Goal: Task Accomplishment & Management: Manage account settings

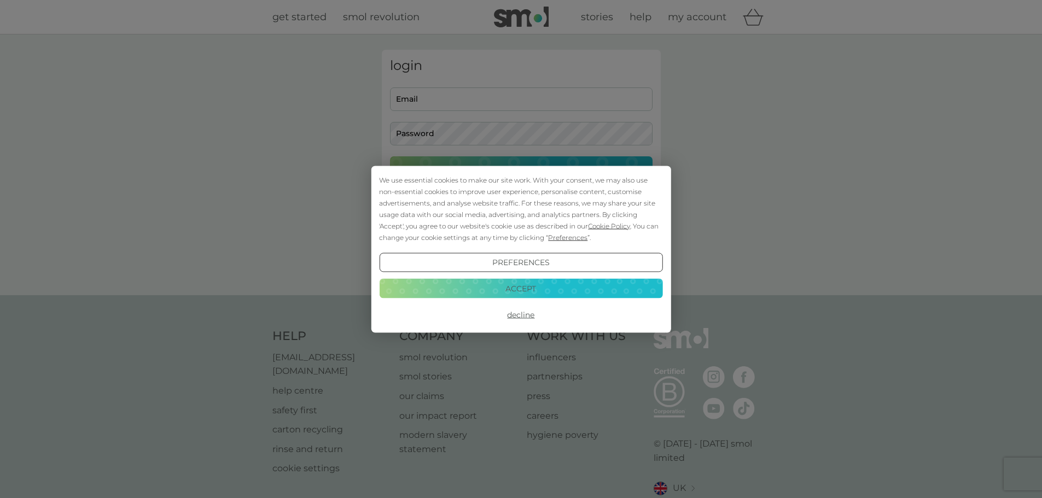
type input "[DOMAIN_NAME][EMAIL_ADDRESS][DOMAIN_NAME]"
click at [533, 288] on button "Accept" at bounding box center [520, 289] width 283 height 20
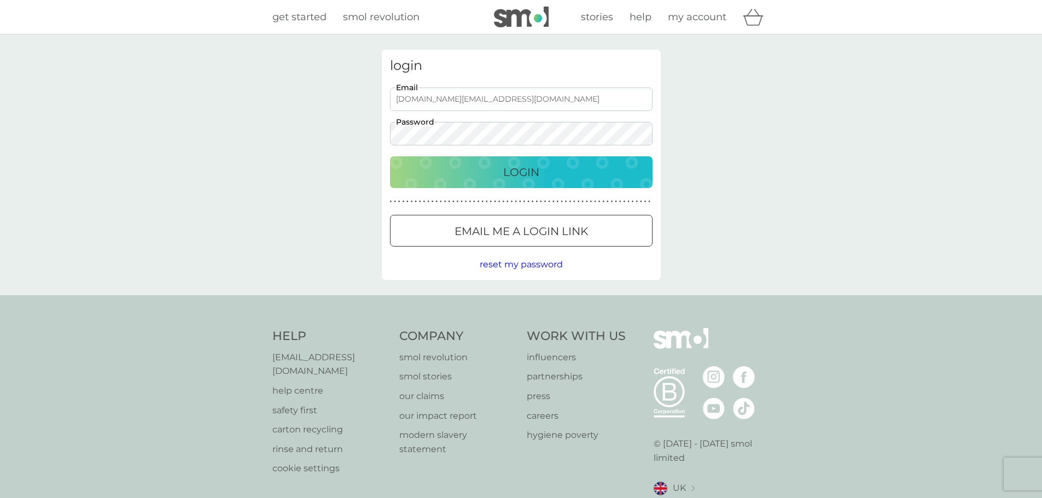
click at [504, 174] on p "Login" at bounding box center [521, 173] width 36 height 18
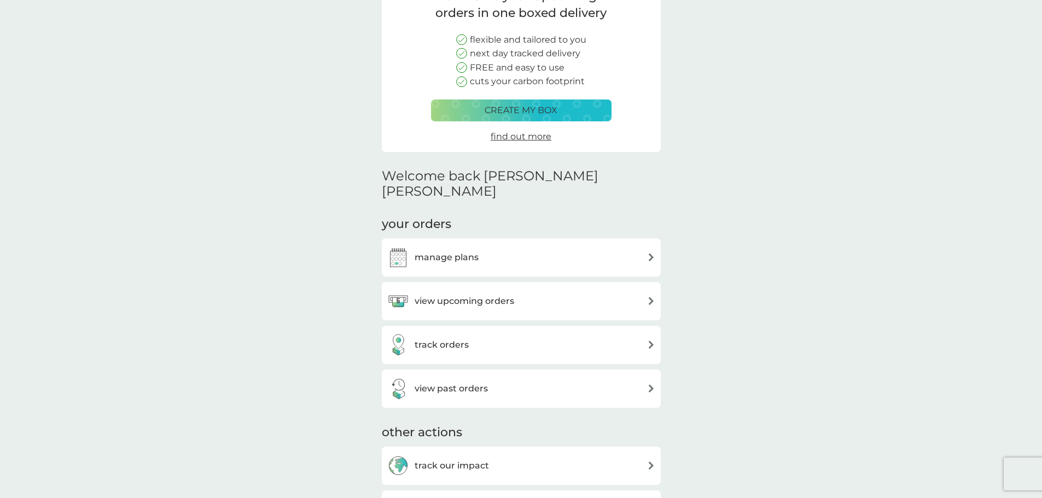
scroll to position [109, 0]
click at [597, 246] on div "manage plans" at bounding box center [521, 257] width 268 height 22
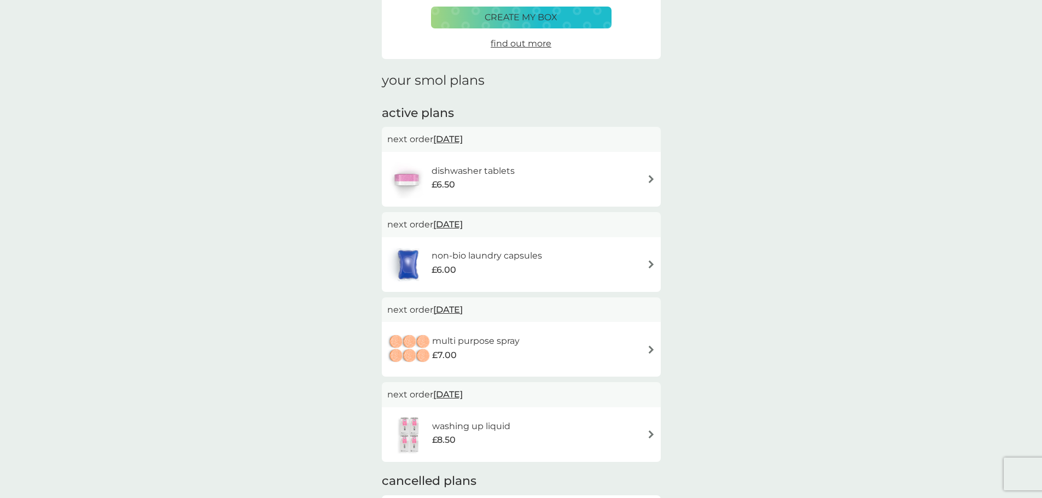
scroll to position [164, 0]
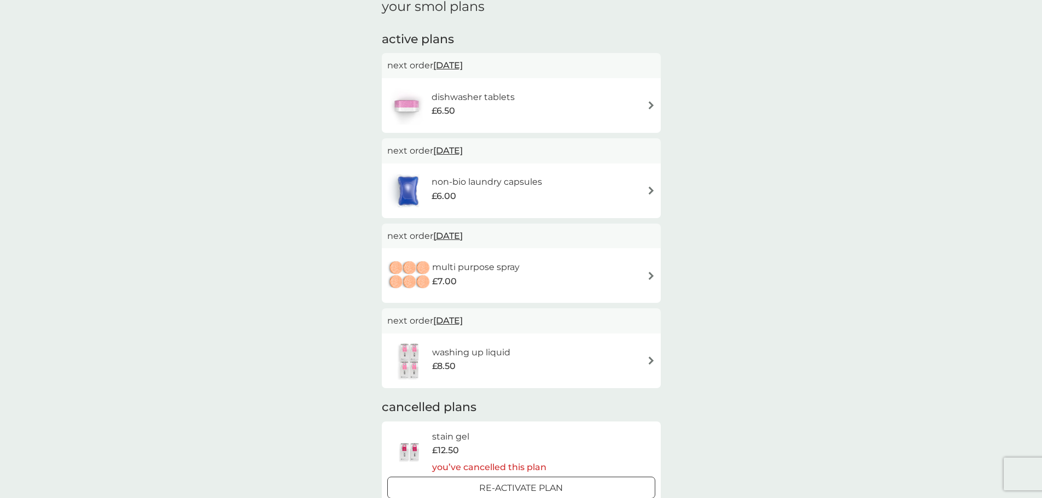
click at [600, 353] on div "washing up liquid £8.50" at bounding box center [521, 361] width 268 height 38
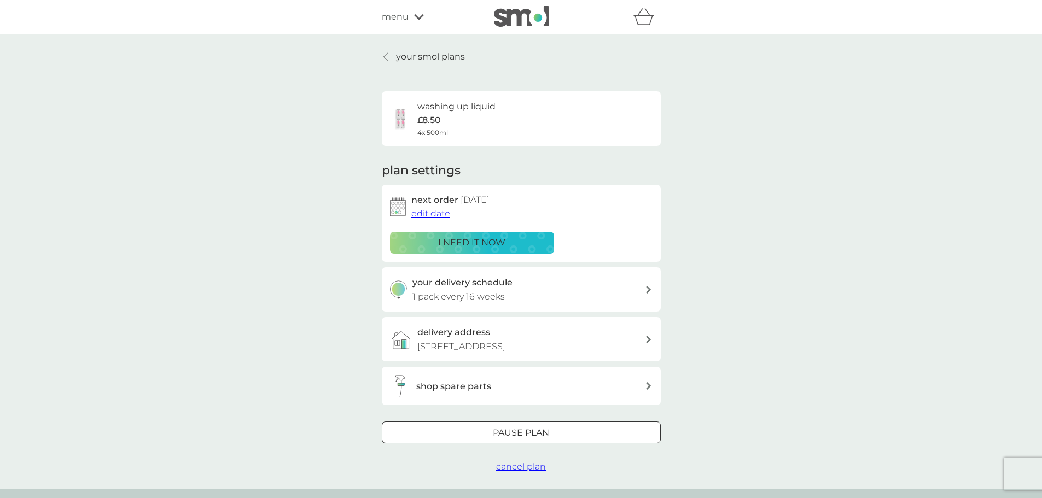
click at [528, 429] on div at bounding box center [521, 433] width 39 height 11
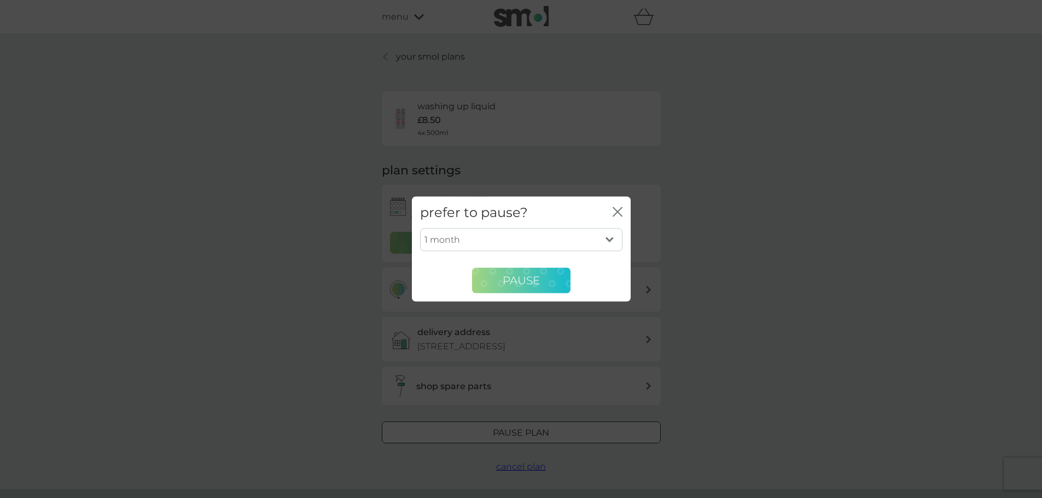
click at [520, 271] on button "Pause" at bounding box center [521, 280] width 98 height 26
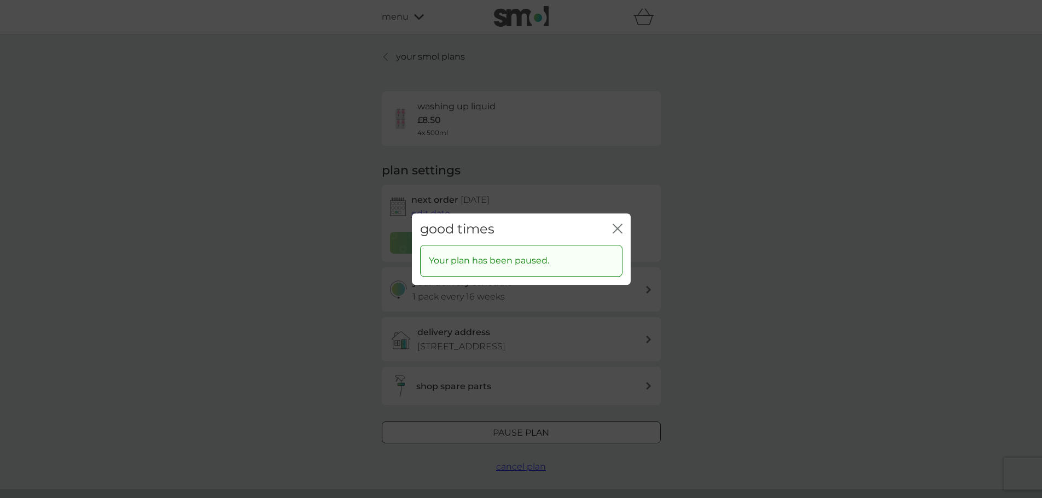
click at [619, 227] on icon "close" at bounding box center [619, 228] width 4 height 9
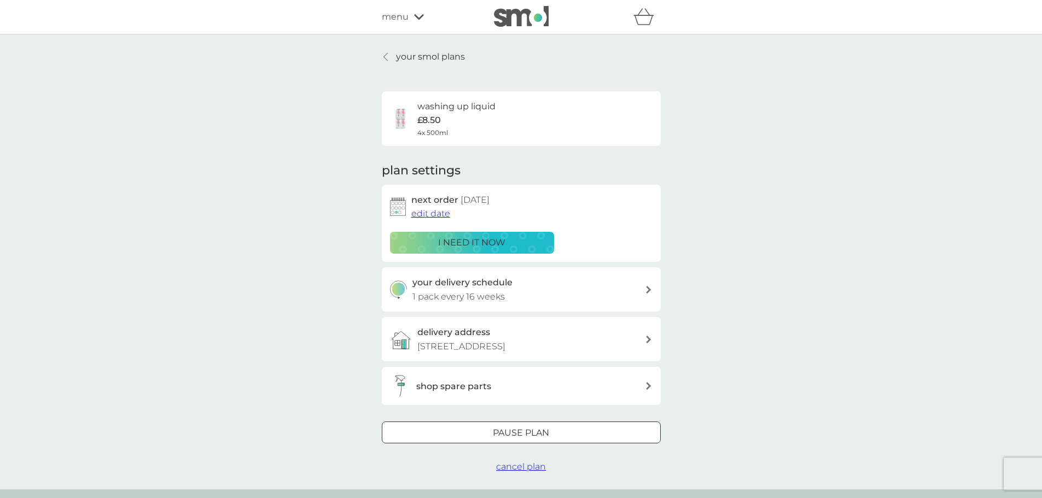
click at [387, 53] on icon at bounding box center [385, 57] width 4 height 9
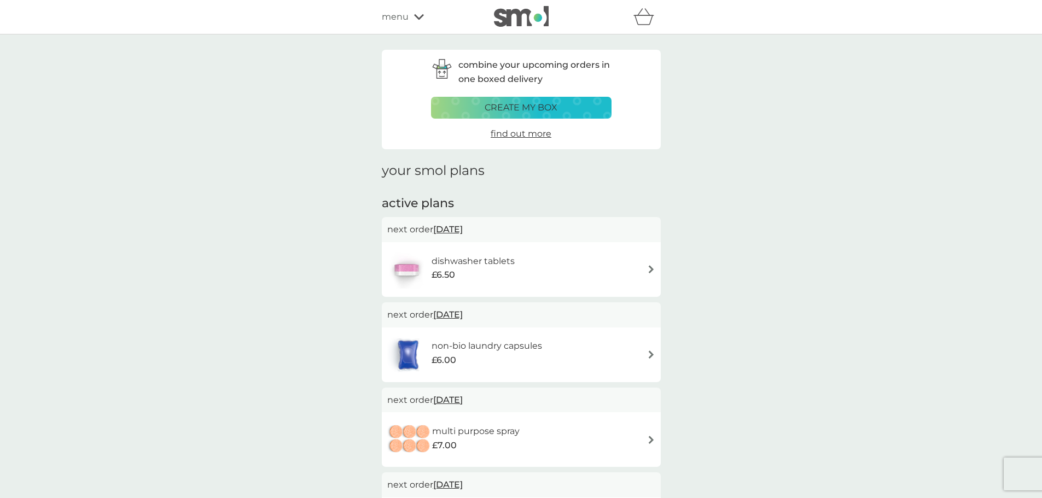
click at [599, 364] on div "non-bio laundry capsules £6.00" at bounding box center [521, 355] width 268 height 38
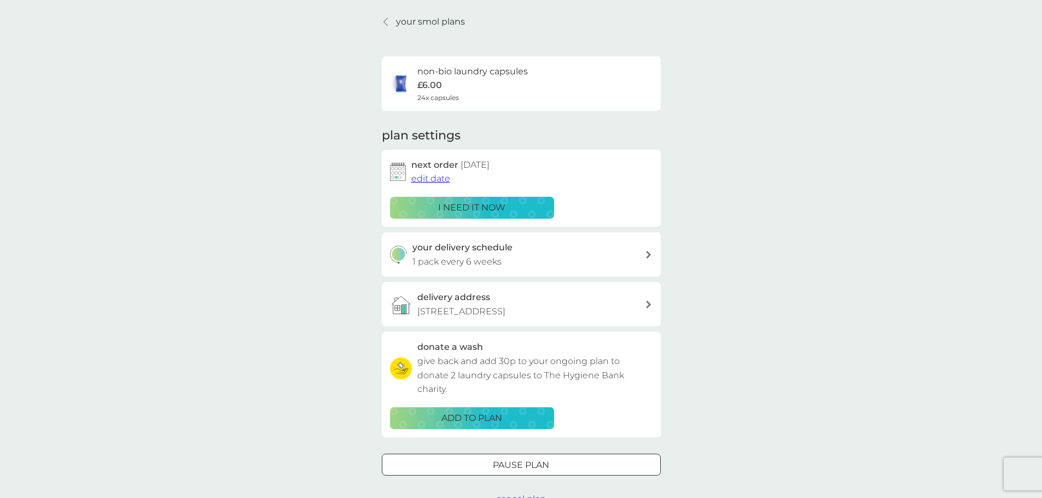
scroll to position [55, 0]
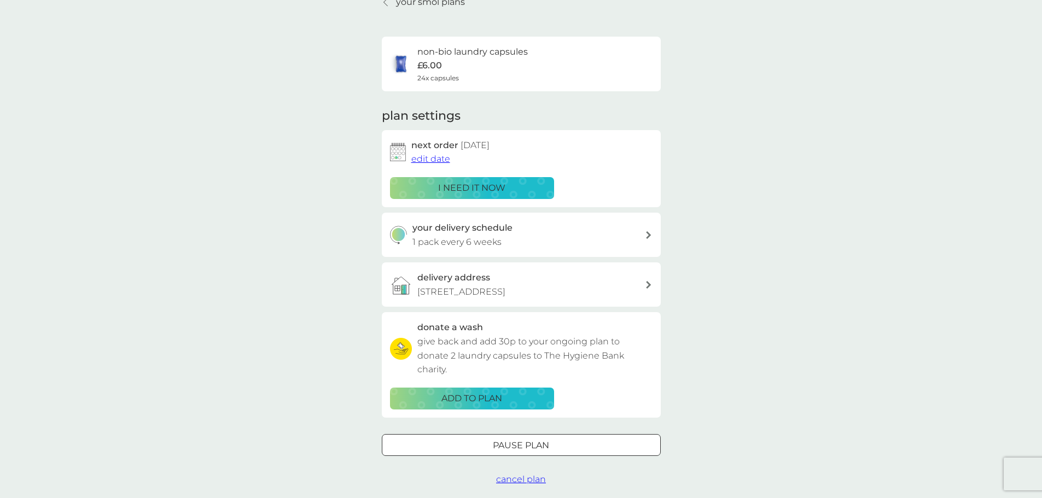
click at [503, 444] on div at bounding box center [521, 445] width 39 height 11
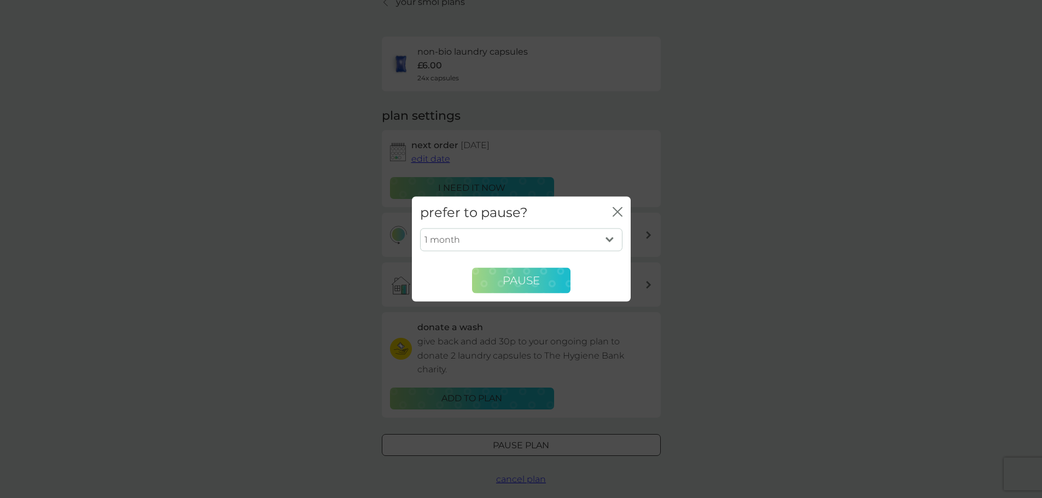
click at [528, 277] on span "Pause" at bounding box center [521, 280] width 37 height 13
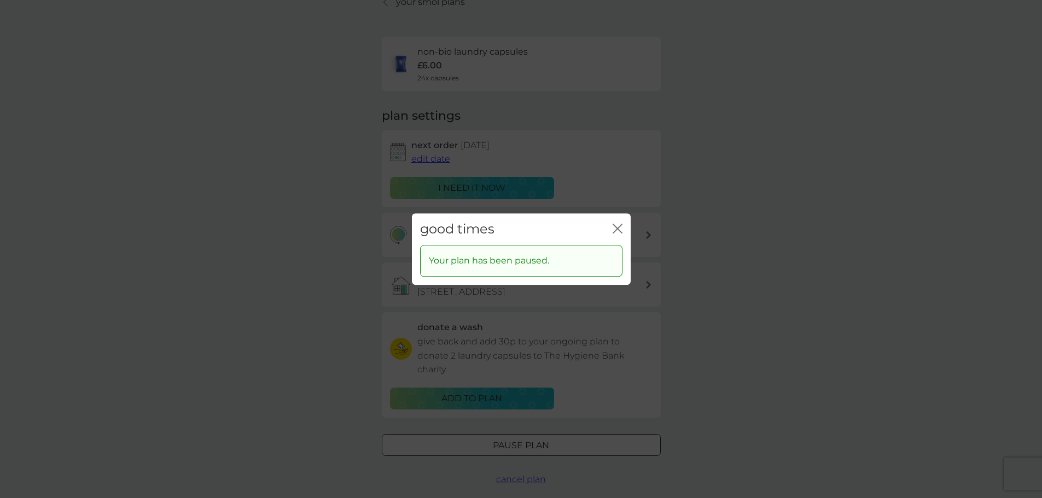
click at [399, 26] on div "good times close Your plan has been paused." at bounding box center [521, 249] width 1042 height 498
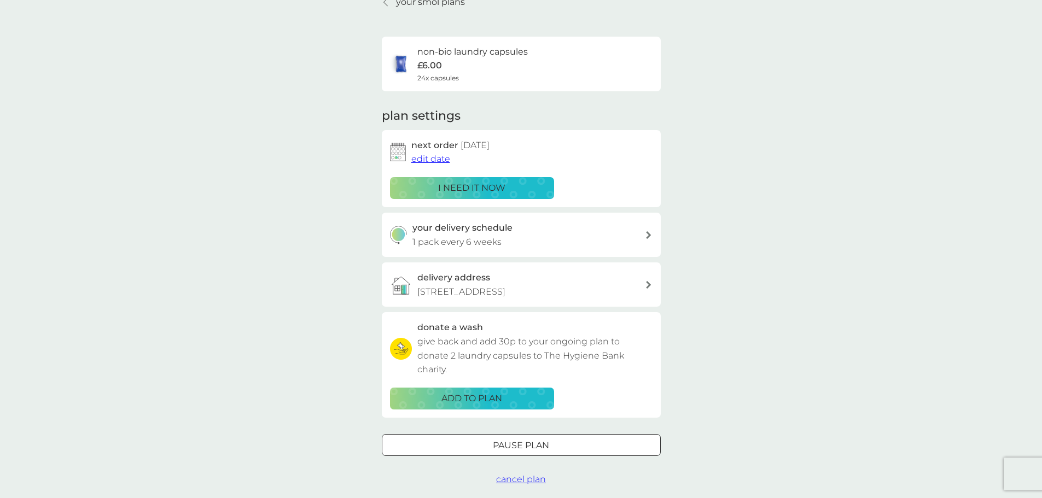
click at [384, 4] on icon at bounding box center [385, 2] width 4 height 9
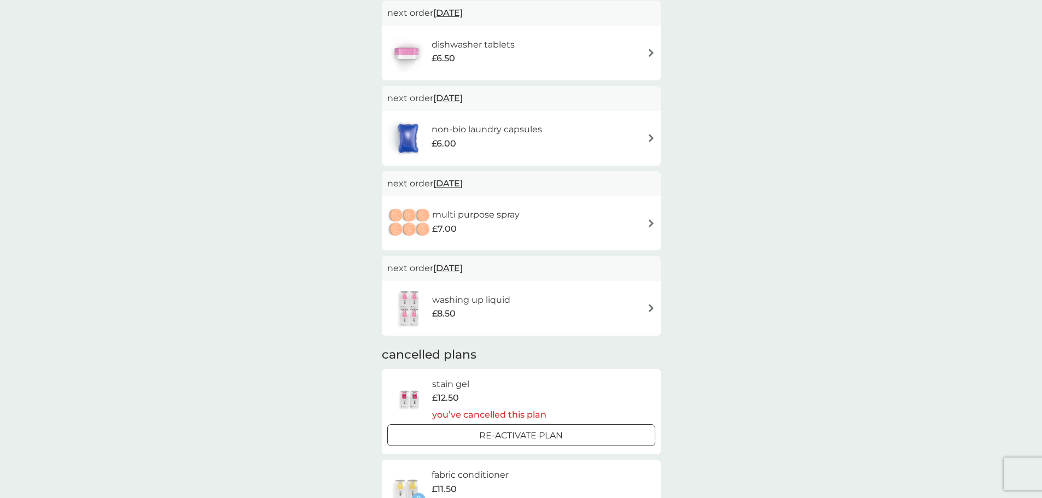
scroll to position [219, 0]
click at [558, 226] on div "multi purpose spray £7.00" at bounding box center [521, 221] width 268 height 38
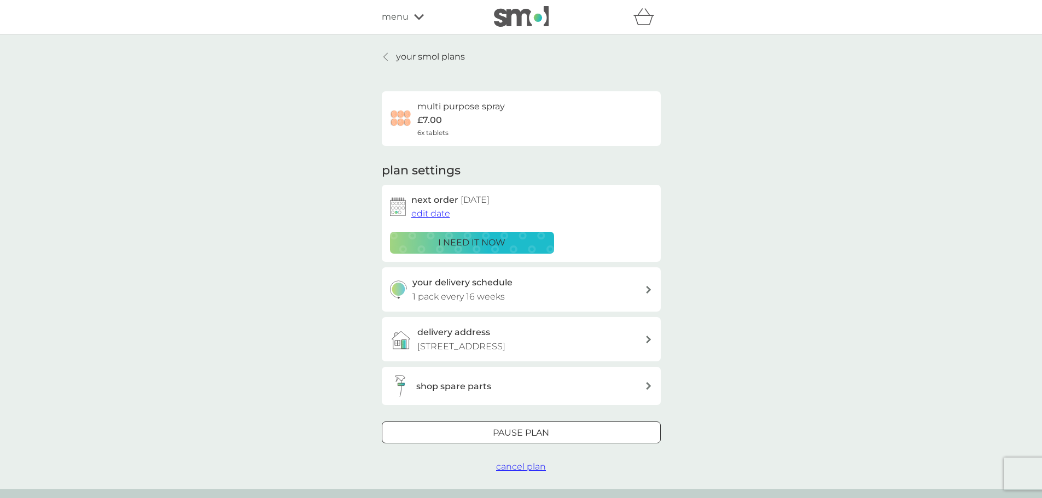
click at [476, 432] on div "Pause plan" at bounding box center [521, 433] width 278 height 14
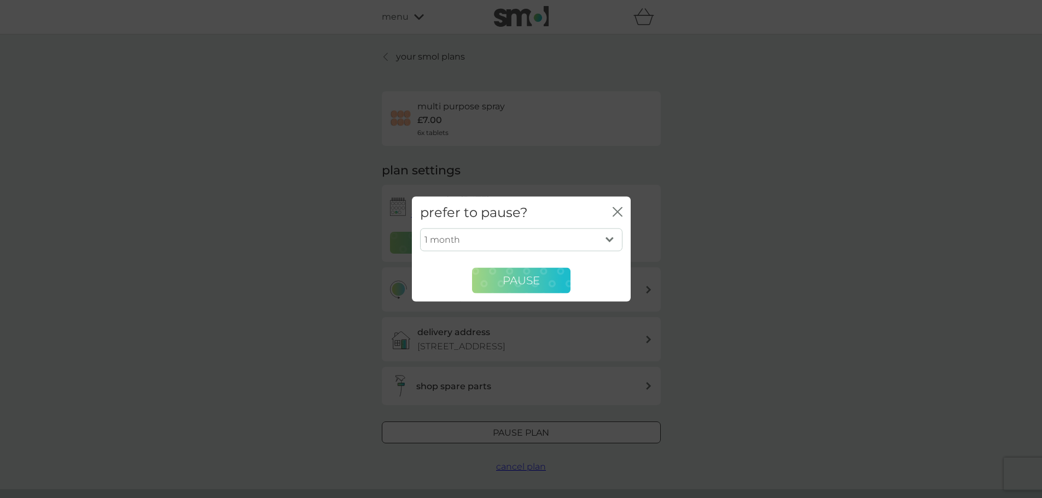
click at [519, 287] on button "Pause" at bounding box center [521, 280] width 98 height 26
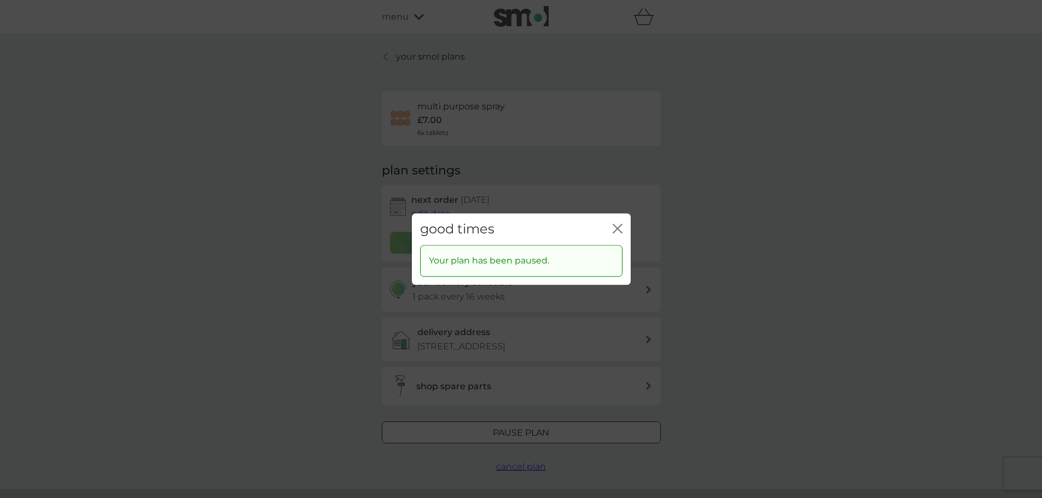
click at [616, 228] on icon "close" at bounding box center [615, 228] width 4 height 9
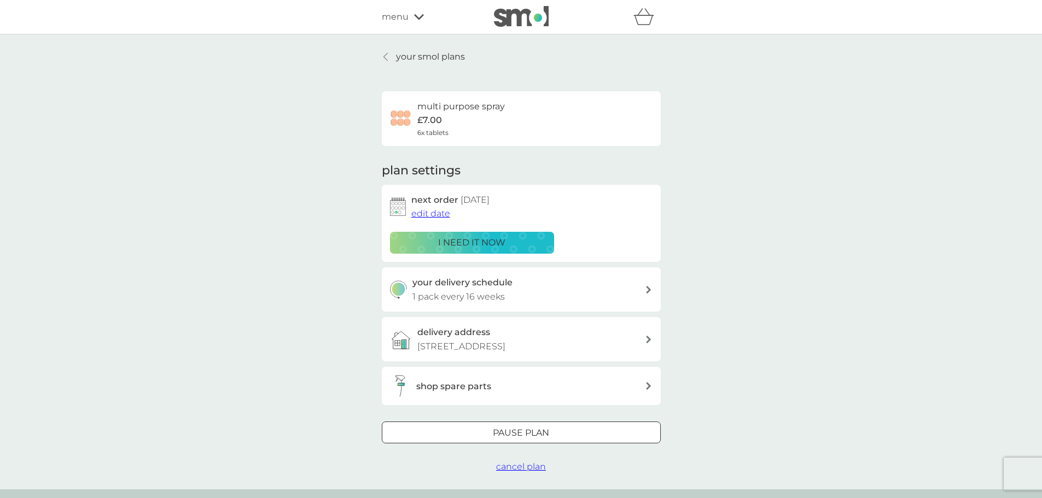
click at [388, 59] on div at bounding box center [386, 57] width 8 height 9
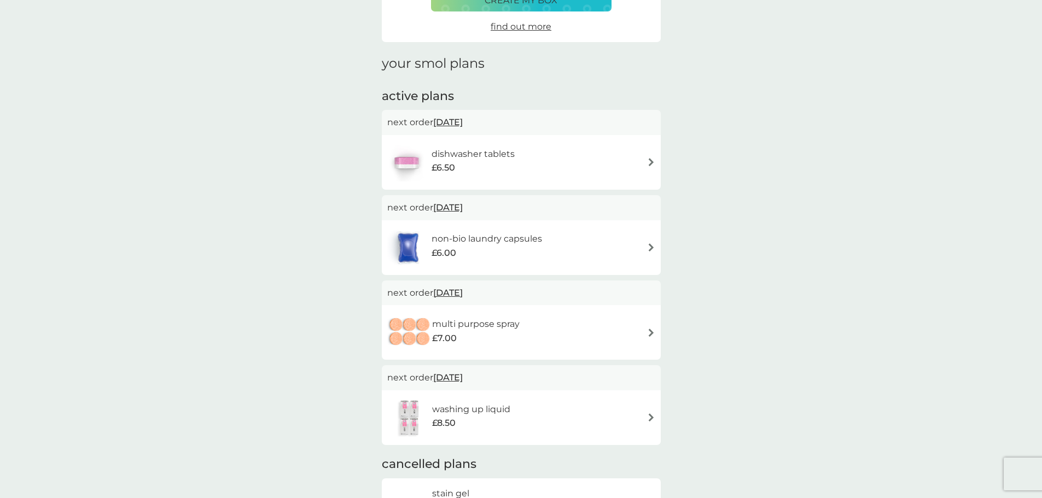
scroll to position [33, 0]
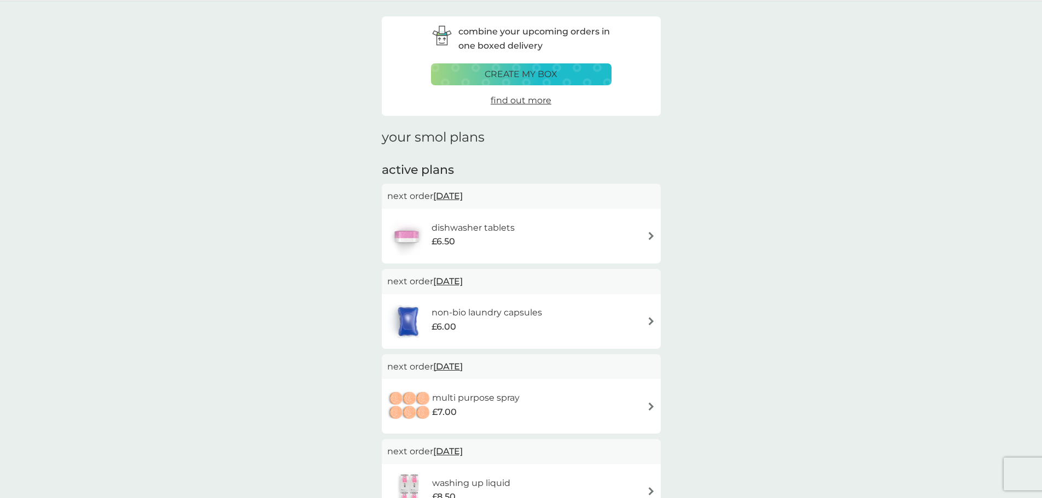
click at [517, 234] on div "dishwasher tablets £6.50" at bounding box center [479, 236] width 94 height 31
